Goal: Transaction & Acquisition: Purchase product/service

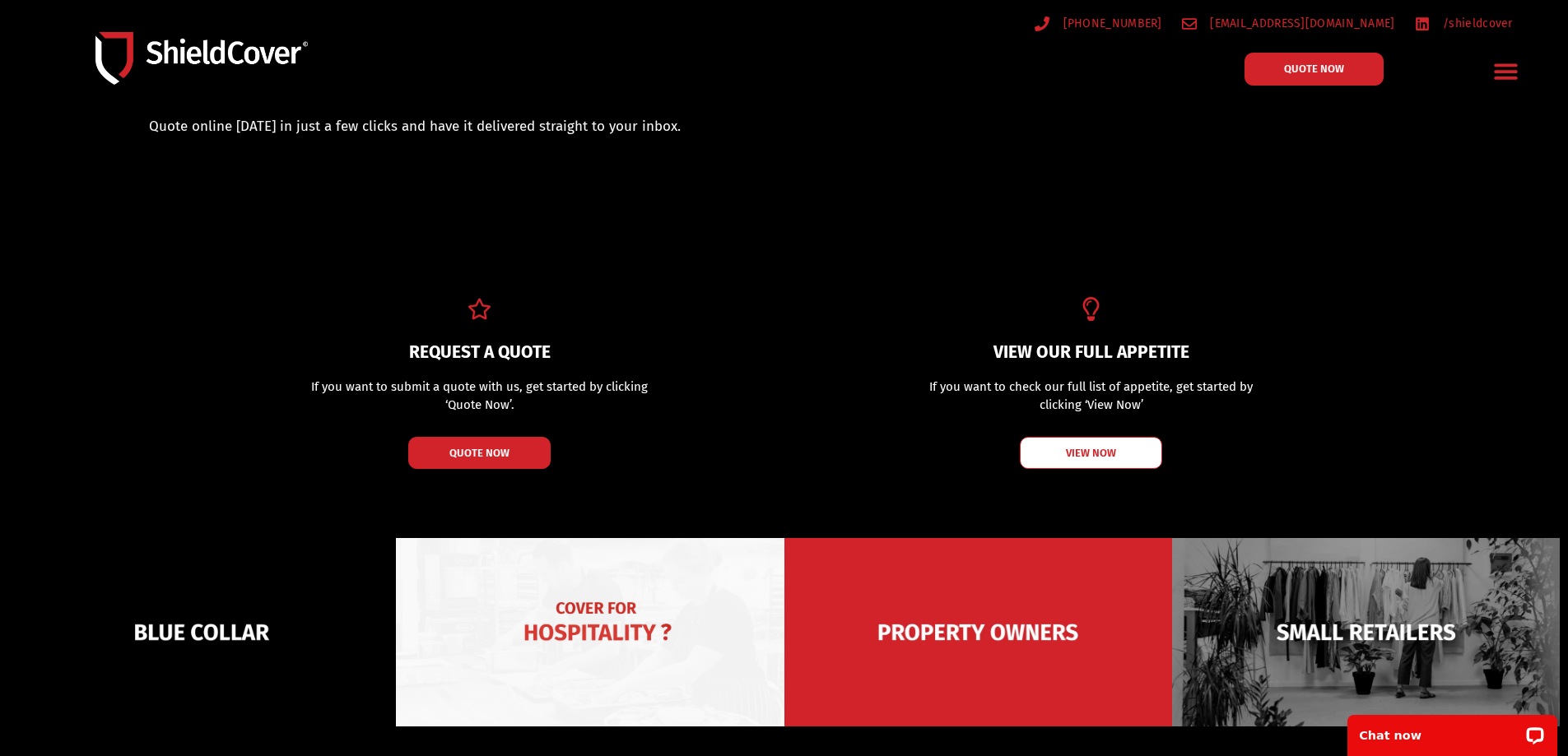
scroll to position [164, 0]
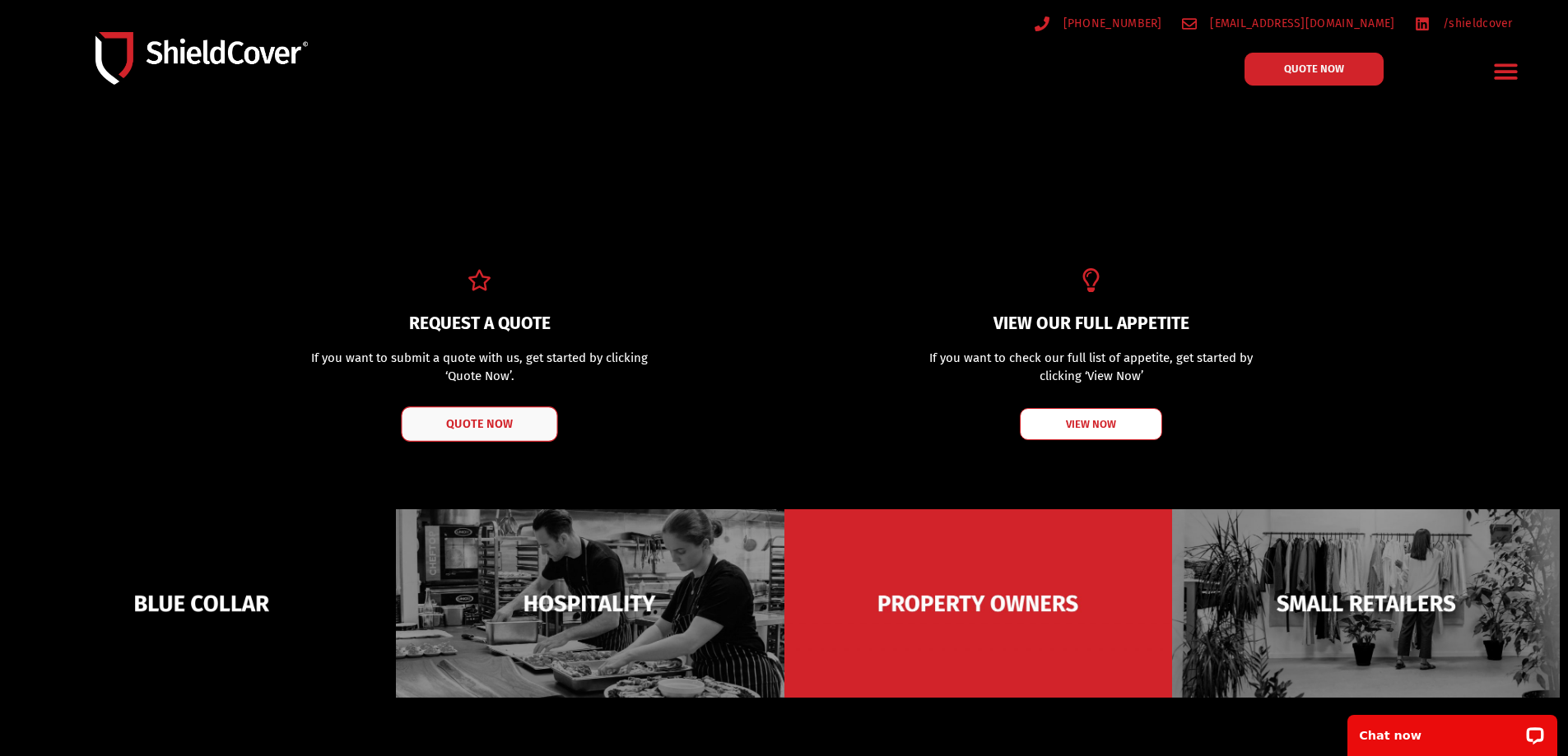
click at [505, 424] on span "QUOTE NOW" at bounding box center [480, 423] width 66 height 11
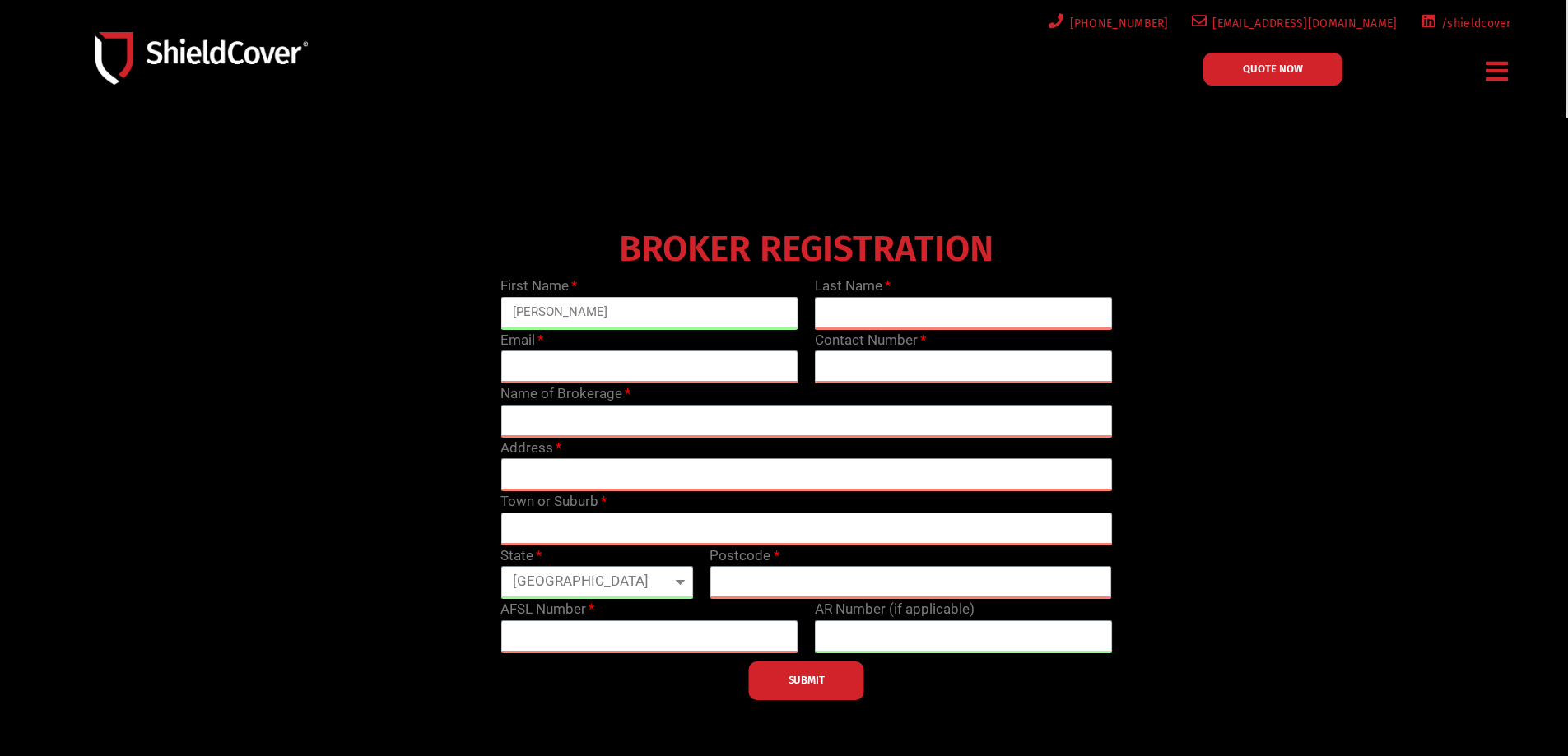
type input "Sean"
type input "Gallagher"
type input "sean@gallagherinsurance.com.au"
click at [877, 367] on input "text" at bounding box center [964, 367] width 298 height 32
type input "0408 196 600"
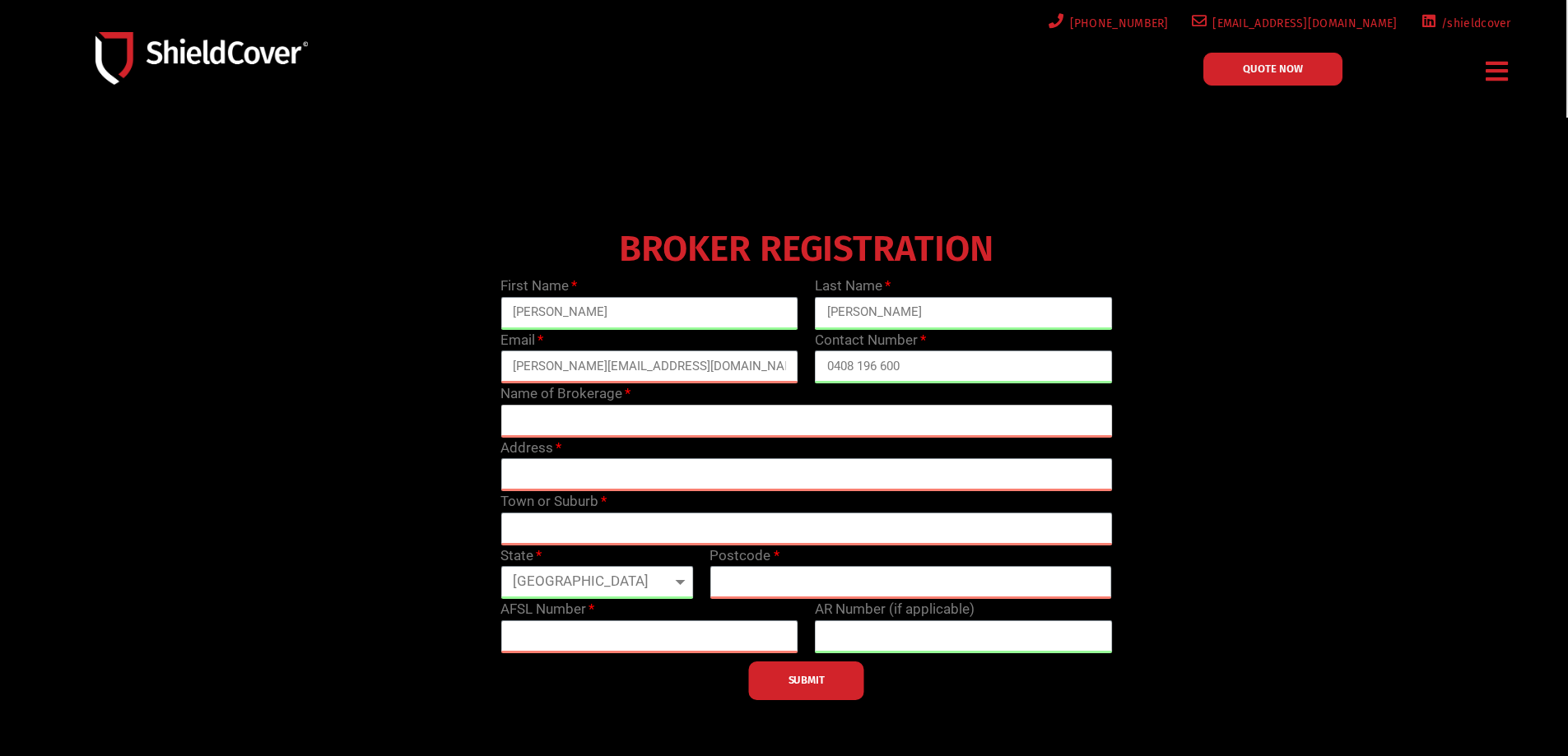
click at [607, 421] on input "text" at bounding box center [806, 421] width 612 height 32
type input "Gallagher Insurance Services"
click at [579, 483] on input "text" at bounding box center [806, 475] width 612 height 32
click at [1492, 75] on icon "Menu Toggle" at bounding box center [1496, 71] width 22 height 26
click at [1499, 76] on icon "Menu Toggle" at bounding box center [1496, 71] width 22 height 26
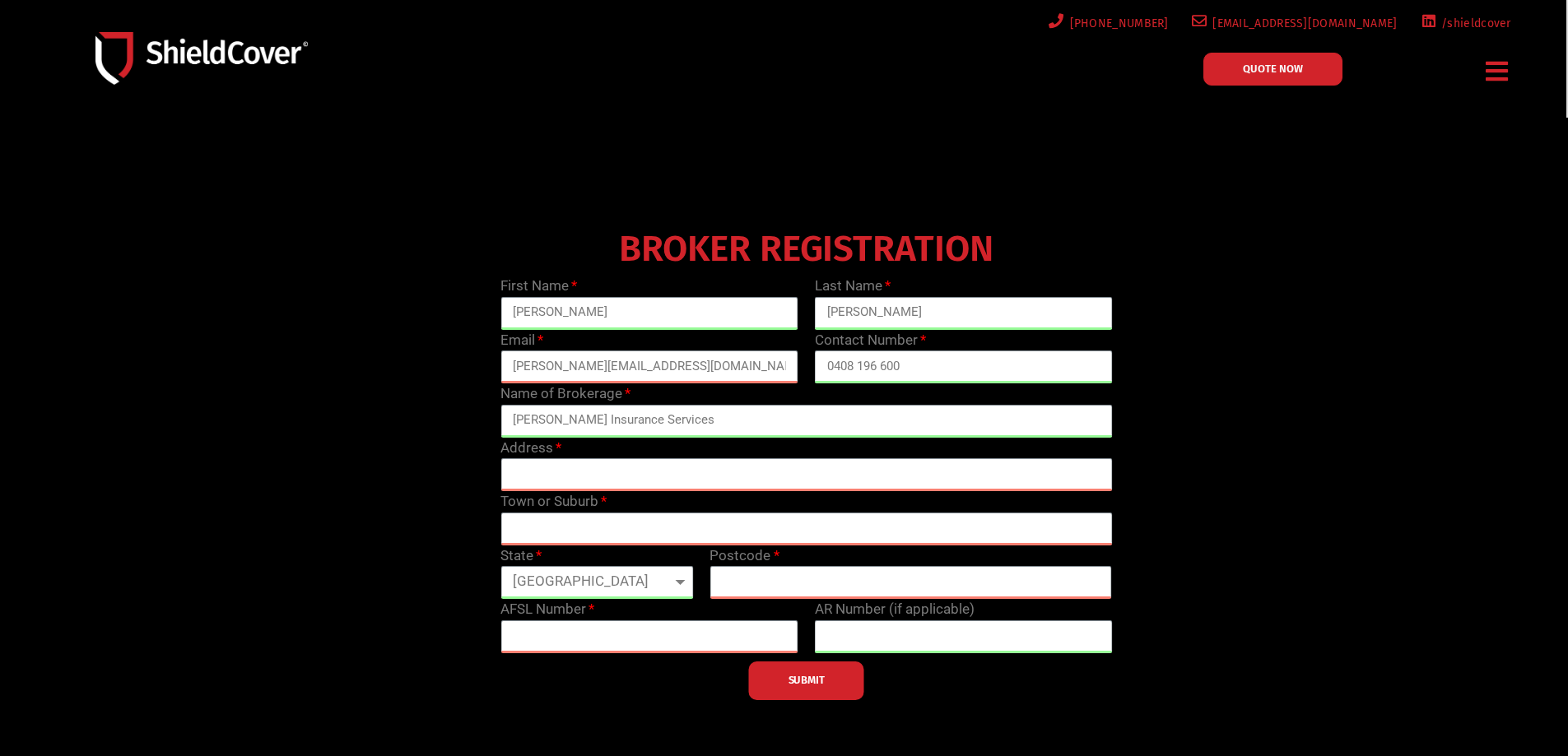
click at [254, 57] on img at bounding box center [202, 58] width 212 height 52
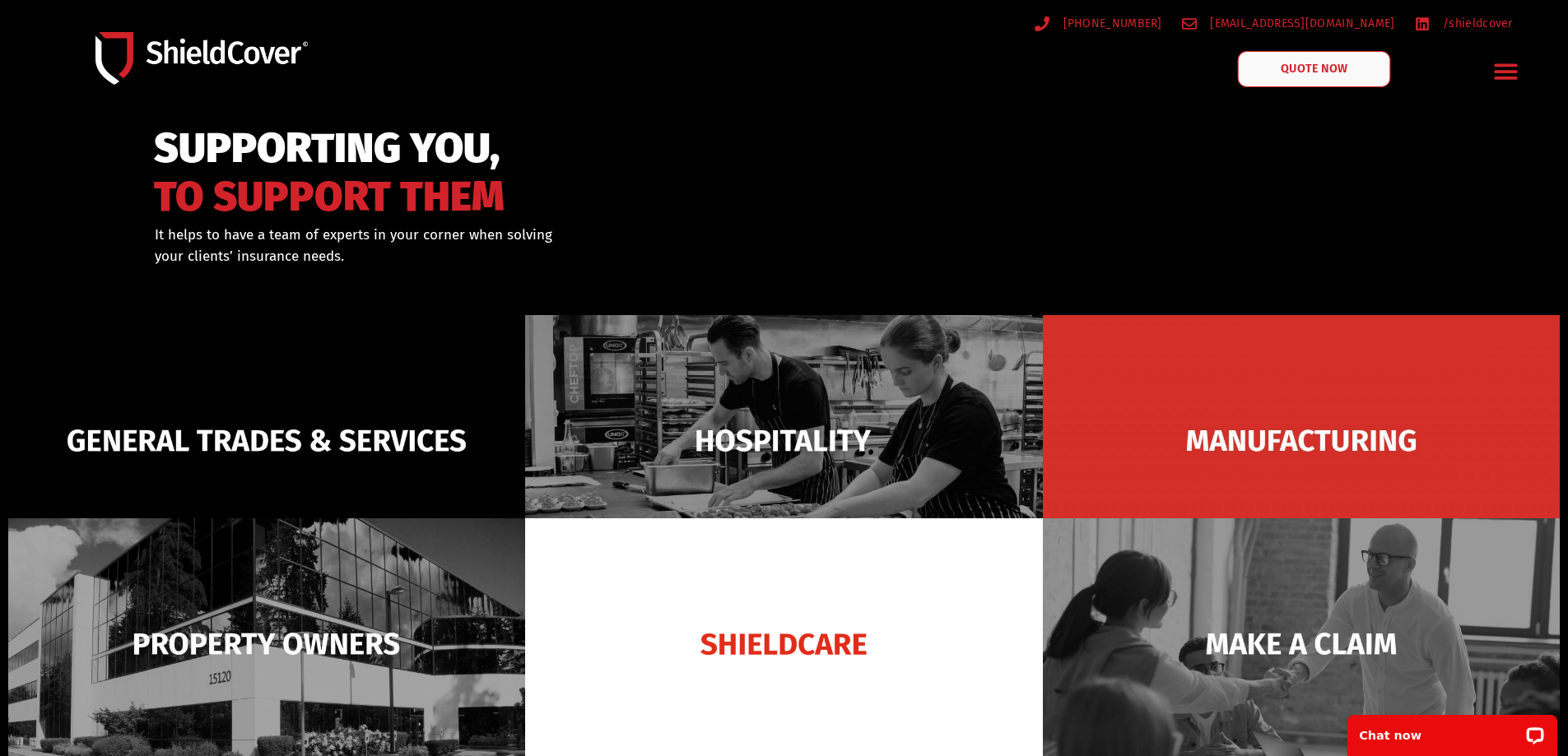
click at [1347, 74] on link "QUOTE NOW" at bounding box center [1314, 69] width 153 height 36
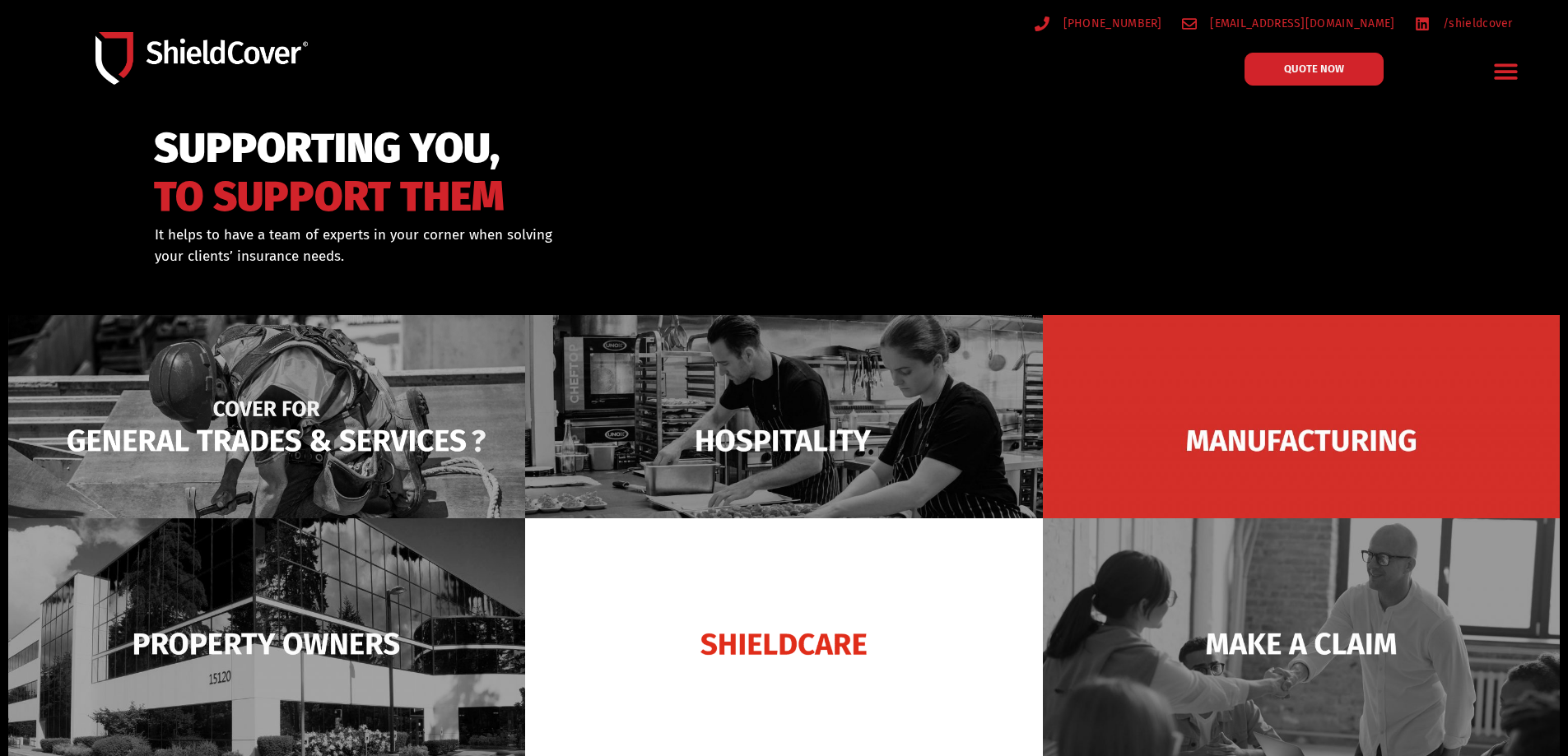
click at [279, 414] on img at bounding box center [267, 441] width 517 height 251
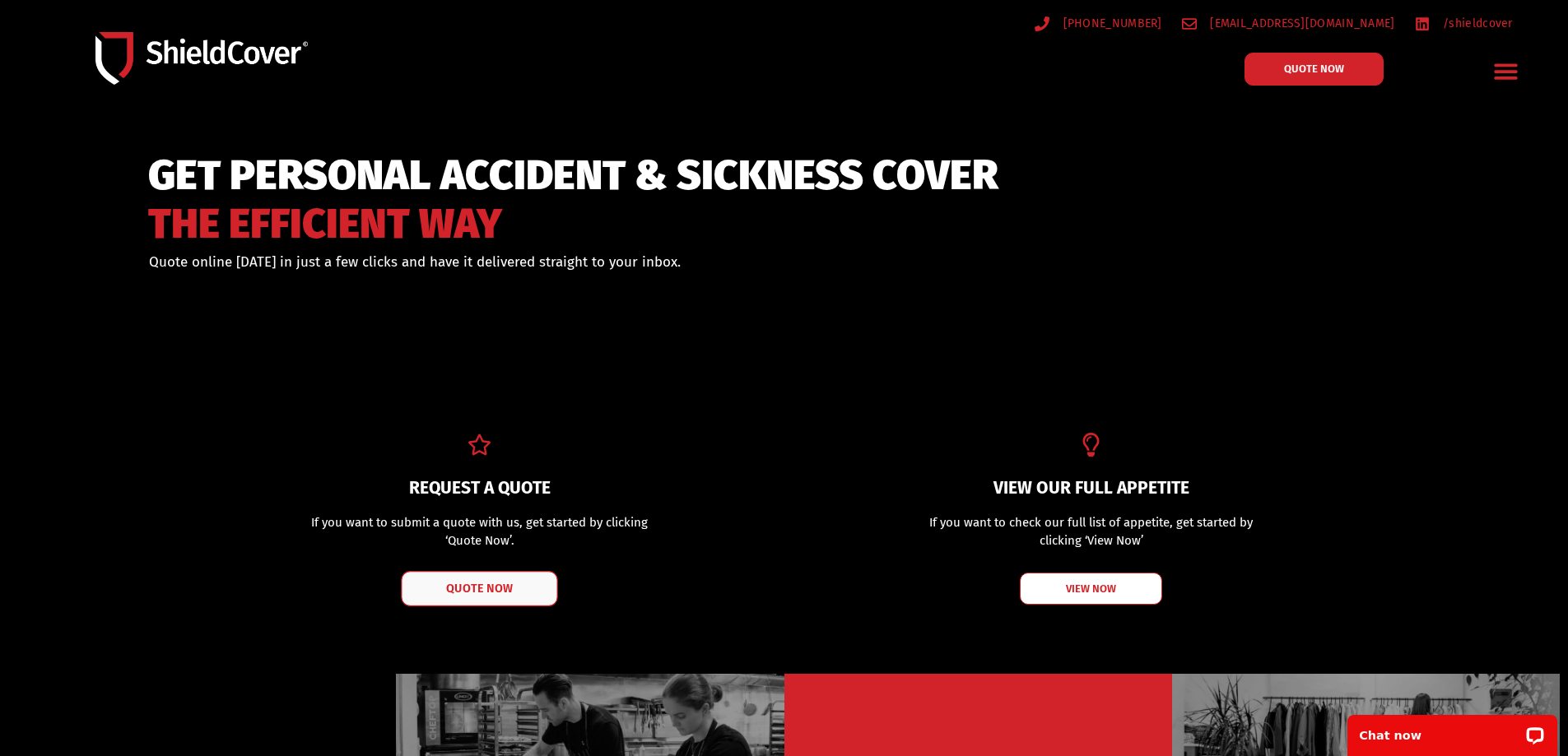
click at [516, 577] on link "QUOTE NOW" at bounding box center [480, 589] width 157 height 35
